Goal: Task Accomplishment & Management: Use online tool/utility

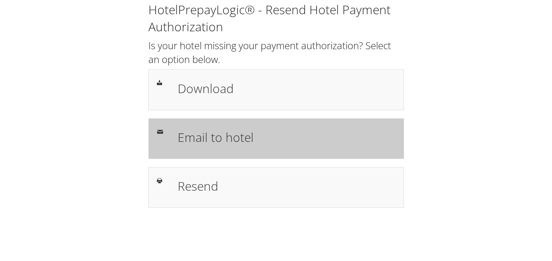
click at [244, 132] on h1 "Email to hotel" at bounding box center [287, 137] width 218 height 18
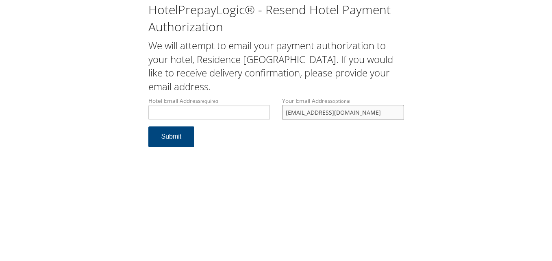
drag, startPoint x: 0, startPoint y: 0, endPoint x: 282, endPoint y: 116, distance: 304.9
click at [282, 116] on input "[EMAIL_ADDRESS][DOMAIN_NAME]" at bounding box center [343, 112] width 122 height 15
click at [218, 113] on input "Hotel Email Address required" at bounding box center [209, 112] width 122 height 15
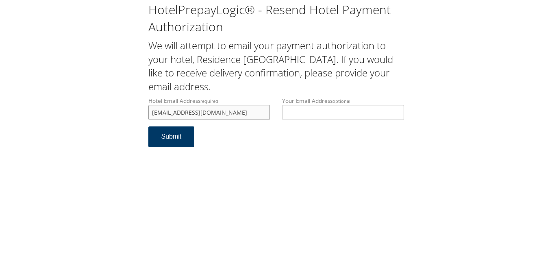
type input "msnrifd@gmail.com"
click at [176, 138] on button "Submit" at bounding box center [171, 136] width 46 height 21
drag, startPoint x: 190, startPoint y: 111, endPoint x: 144, endPoint y: 105, distance: 46.3
click at [144, 105] on div "Hotel Email Address required msnrifd@gmail.com Hotel email address is required" at bounding box center [209, 112] width 134 height 30
click at [167, 140] on button "Submit" at bounding box center [171, 136] width 46 height 21
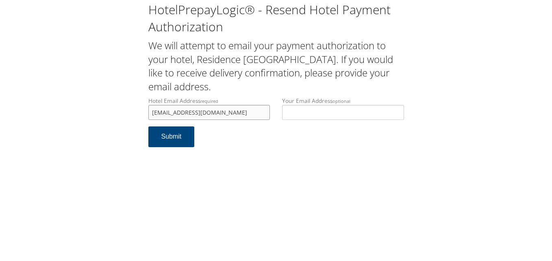
drag, startPoint x: 206, startPoint y: 112, endPoint x: 139, endPoint y: 102, distance: 68.3
click at [139, 102] on div "HotelPrepayLogic® - Resend Hotel Payment Authorization We will attempt to email…" at bounding box center [276, 77] width 536 height 155
click at [240, 118] on input "msnrifd@gmail.com" at bounding box center [209, 112] width 122 height 15
drag, startPoint x: 252, startPoint y: 113, endPoint x: 83, endPoint y: 91, distance: 170.4
click at [83, 91] on div "HotelPrepayLogic® - Resend Hotel Payment Authorization We will attempt to email…" at bounding box center [276, 77] width 536 height 155
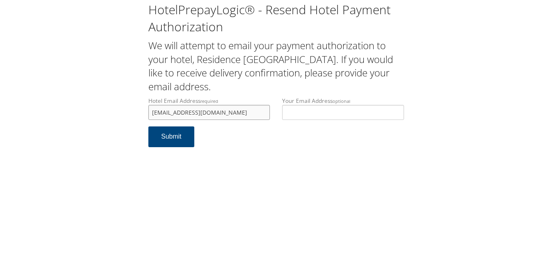
click at [219, 107] on input "msnrifd@gmail.com" at bounding box center [209, 112] width 122 height 15
drag, startPoint x: 222, startPoint y: 115, endPoint x: 106, endPoint y: 98, distance: 117.4
click at [106, 98] on div "HotelPrepayLogic® - Resend Hotel Payment Authorization We will attempt to email…" at bounding box center [276, 77] width 536 height 155
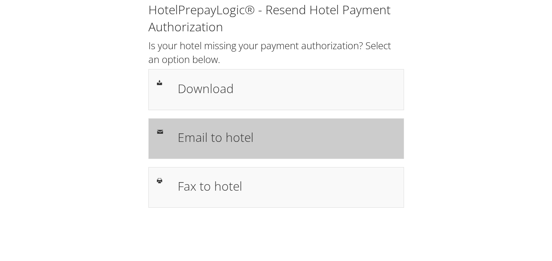
click at [237, 132] on h1 "Email to hotel" at bounding box center [287, 137] width 218 height 18
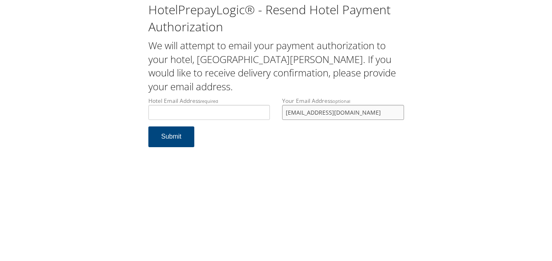
drag, startPoint x: 360, startPoint y: 112, endPoint x: 282, endPoint y: 117, distance: 77.4
click at [282, 117] on input "larrywenlin@yahoo.com" at bounding box center [343, 112] width 122 height 15
click at [198, 111] on input "Hotel Email Address required" at bounding box center [209, 112] width 122 height 15
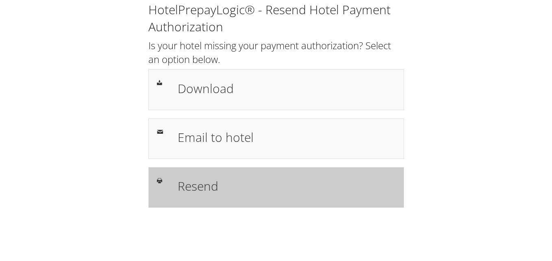
click at [232, 190] on h1 "Resend" at bounding box center [287, 186] width 218 height 18
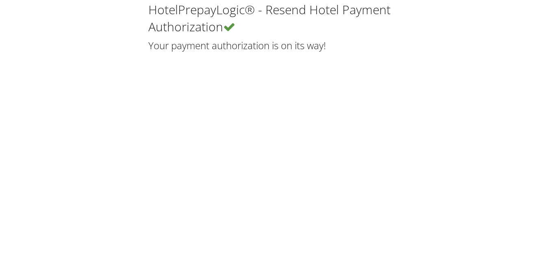
click at [2, 0] on div "HotelPrepayLogic® - Resend Hotel Payment Authorization Your payment authorizati…" at bounding box center [276, 130] width 552 height 261
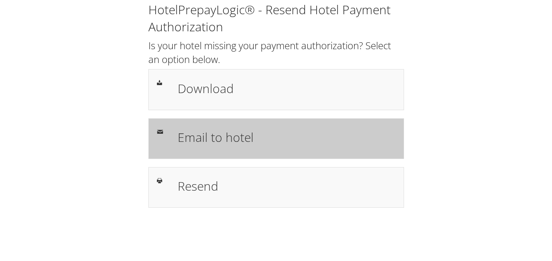
click at [202, 141] on h1 "Email to hotel" at bounding box center [287, 137] width 218 height 18
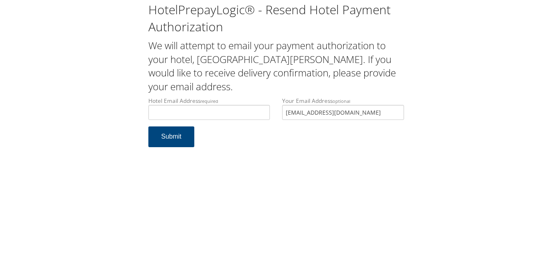
click at [248, 98] on div "Hotel Email Address required Hotel email address is required Your Email Address…" at bounding box center [276, 112] width 268 height 30
click at [244, 106] on input "Hotel Email Address required" at bounding box center [209, 112] width 122 height 15
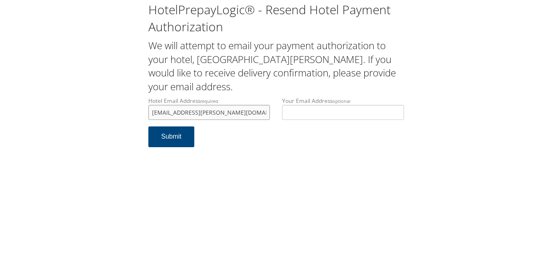
click at [189, 114] on input "springhillsuihes.enid@gmail.com" at bounding box center [209, 112] width 122 height 15
type input "springhillsuites.enid@gmail.com"
click at [182, 139] on button "Submit" at bounding box center [171, 136] width 46 height 21
drag, startPoint x: 246, startPoint y: 113, endPoint x: 84, endPoint y: 98, distance: 162.4
click at [84, 98] on div "HotelPrepayLogic® - Resend Hotel Payment Authorization We will attempt to email…" at bounding box center [276, 77] width 536 height 155
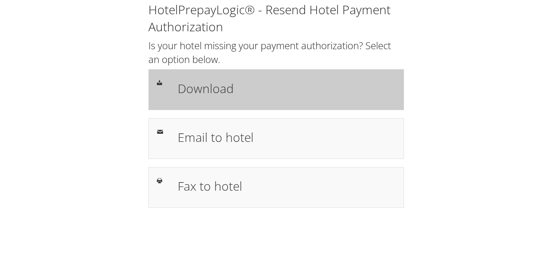
click at [285, 84] on h1 "Download" at bounding box center [287, 88] width 218 height 18
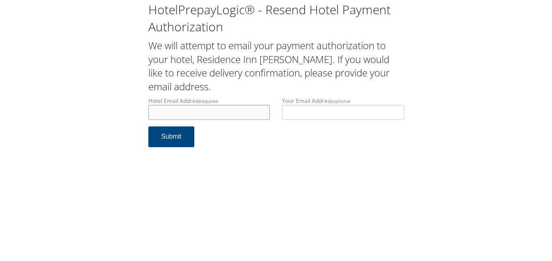
drag, startPoint x: 0, startPoint y: 0, endPoint x: 237, endPoint y: 111, distance: 261.2
click at [237, 111] on input "Hotel Email Address required" at bounding box center [209, 112] width 122 height 15
click at [171, 115] on input "joelle.veltietro@marriott.com" at bounding box center [209, 112] width 122 height 15
click at [177, 112] on input "joelle.deltietro@marriott.com" at bounding box center [209, 112] width 122 height 15
click at [185, 116] on input "joelle.delpietro@marriott.com" at bounding box center [209, 112] width 122 height 15
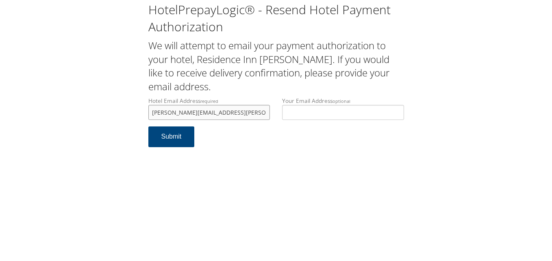
click at [188, 115] on input "joelle.delpietro@marriott.com" at bounding box center [209, 112] width 122 height 15
type input "joelle.delpietro@marriott.com"
click at [181, 136] on button "Submit" at bounding box center [171, 136] width 46 height 21
drag, startPoint x: 243, startPoint y: 112, endPoint x: 130, endPoint y: 113, distance: 113.0
click at [130, 113] on div "HotelPrepayLogic® - Resend Hotel Payment Authorization We will attempt to email…" at bounding box center [276, 77] width 536 height 155
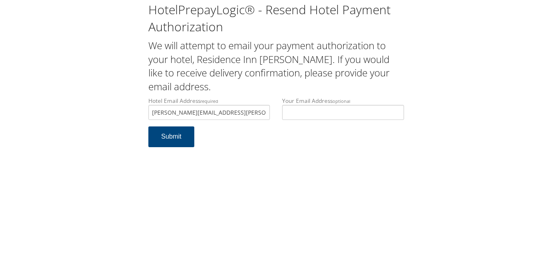
click at [106, 149] on div "HotelPrepayLogic® - Resend Hotel Payment Authorization We will attempt to email…" at bounding box center [276, 77] width 536 height 155
drag, startPoint x: 264, startPoint y: 108, endPoint x: 99, endPoint y: 106, distance: 164.6
click at [99, 106] on div "HotelPrepayLogic® - Resend Hotel Payment Authorization We will attempt to email…" at bounding box center [276, 77] width 536 height 155
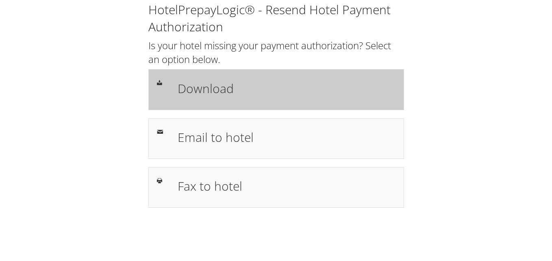
click at [248, 80] on h1 "Download" at bounding box center [287, 88] width 218 height 18
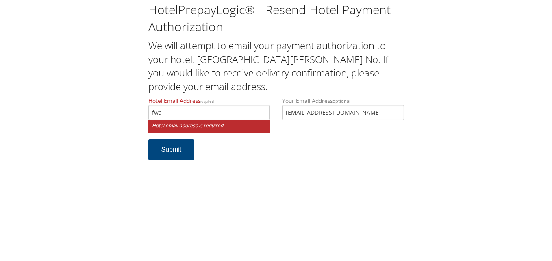
type input "fwafn@ighospitality.com"
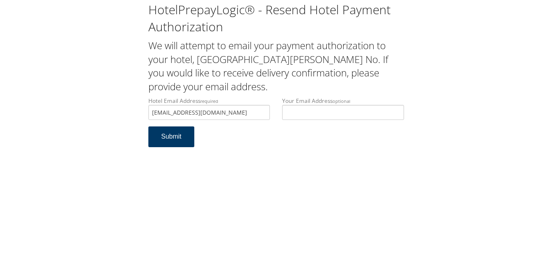
click at [167, 141] on button "Submit" at bounding box center [171, 136] width 46 height 21
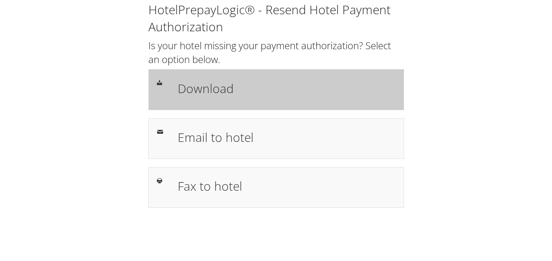
click at [338, 102] on div "Download" at bounding box center [276, 89] width 256 height 41
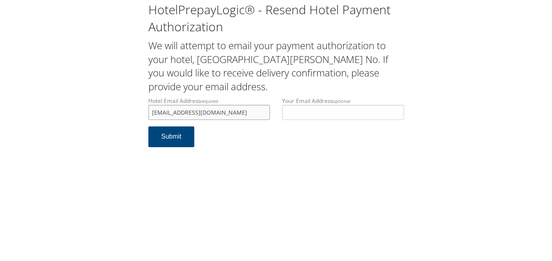
drag, startPoint x: 214, startPoint y: 107, endPoint x: 28, endPoint y: 91, distance: 187.2
click at [28, 91] on div "HotelPrepayLogic® - Resend Hotel Payment Authorization We will attempt to email…" at bounding box center [276, 77] width 536 height 155
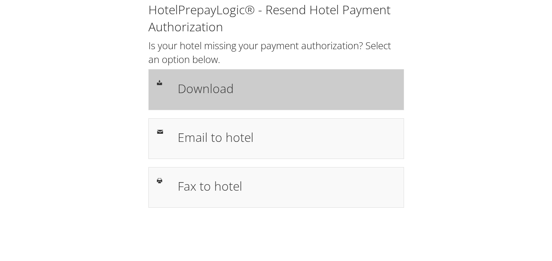
click at [284, 92] on h1 "Download" at bounding box center [287, 88] width 218 height 18
click at [321, 74] on div "Download" at bounding box center [276, 89] width 256 height 41
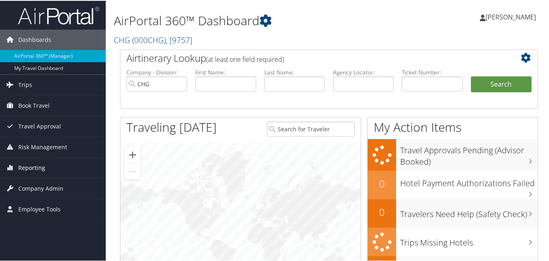
click at [20, 165] on span "Reporting" at bounding box center [31, 167] width 27 height 20
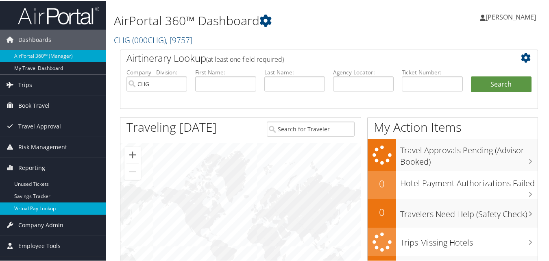
click at [44, 213] on link "Virtual Pay Lookup" at bounding box center [53, 208] width 106 height 12
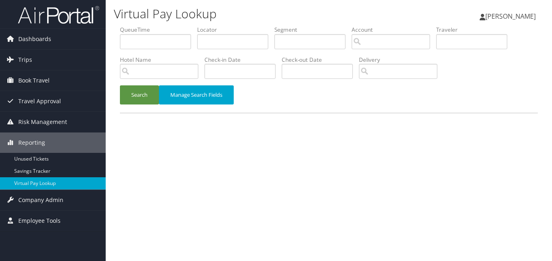
click at [230, 33] on label "Locator" at bounding box center [235, 30] width 77 height 8
click at [220, 42] on input "text" at bounding box center [232, 41] width 71 height 15
paste input "CTEFNJ"
type input "CTEFNJ"
click at [146, 100] on button "Search" at bounding box center [139, 94] width 39 height 19
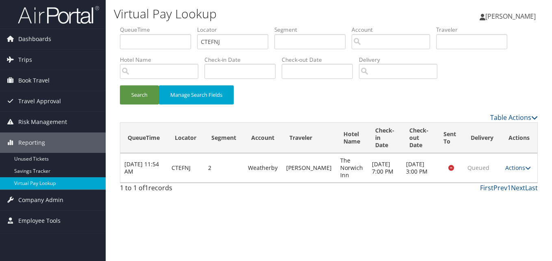
click at [512, 163] on td "Actions Resend Logs View Itinerary" at bounding box center [519, 167] width 36 height 29
click at [510, 169] on link "Actions" at bounding box center [518, 168] width 26 height 8
click at [507, 191] on link "Logs" at bounding box center [502, 194] width 51 height 14
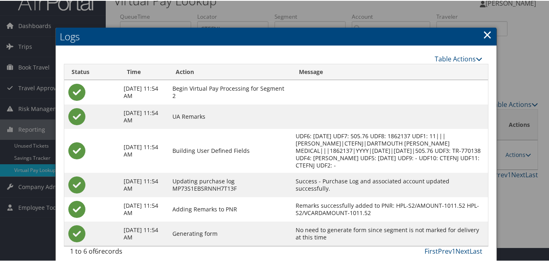
scroll to position [21, 0]
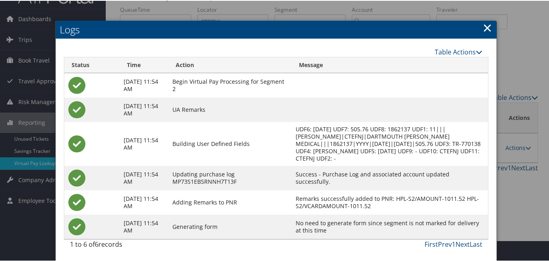
click at [484, 26] on link "×" at bounding box center [486, 27] width 9 height 16
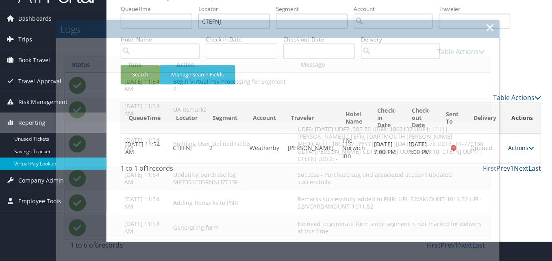
scroll to position [0, 0]
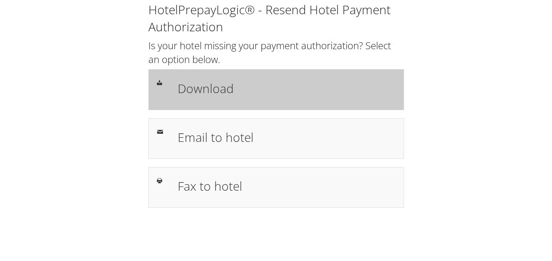
click at [336, 78] on div "Download" at bounding box center [286, 90] width 230 height 24
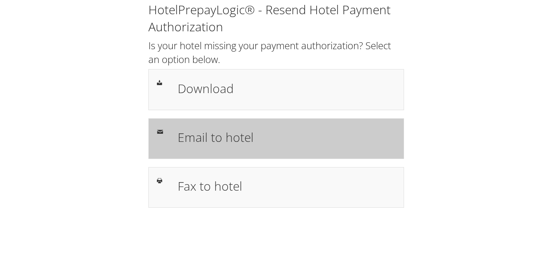
click at [243, 134] on h1 "Email to hotel" at bounding box center [287, 137] width 218 height 18
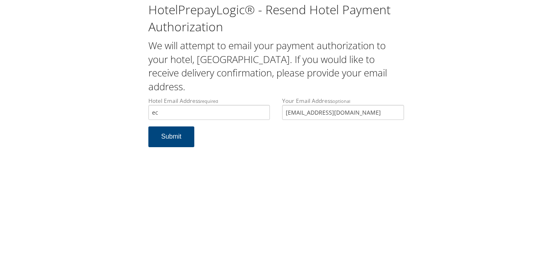
type input "ec"
drag, startPoint x: 362, startPoint y: 115, endPoint x: 249, endPoint y: 114, distance: 113.8
click at [249, 114] on div "Hotel Email Address required ec Hotel email address is required Your Email Addr…" at bounding box center [276, 112] width 268 height 30
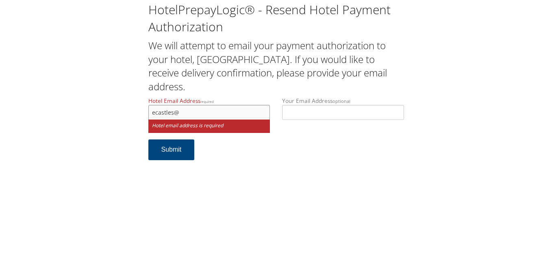
click at [191, 113] on input "ecastles@" at bounding box center [209, 112] width 122 height 15
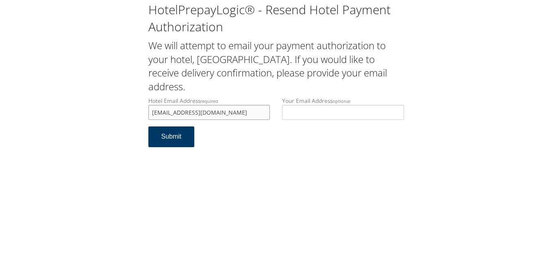
type input "[EMAIL_ADDRESS][DOMAIN_NAME]"
click at [171, 138] on button "Submit" at bounding box center [171, 136] width 46 height 21
drag, startPoint x: 246, startPoint y: 114, endPoint x: 94, endPoint y: 94, distance: 153.3
click at [94, 95] on div "HotelPrepayLogic® - Resend Hotel Payment Authorization We will attempt to email…" at bounding box center [276, 77] width 536 height 155
